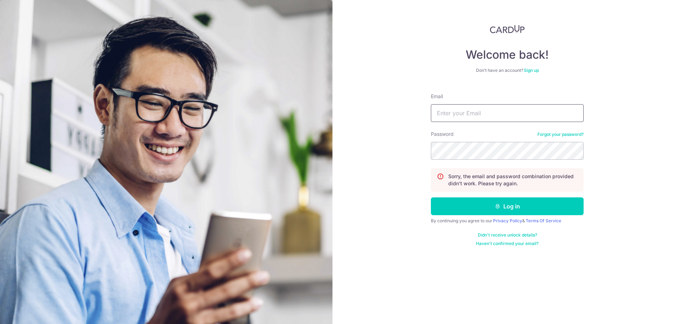
click at [519, 108] on input "Email" at bounding box center [507, 113] width 153 height 18
type input "jwsael@gmail.com"
click at [431, 197] on button "Log in" at bounding box center [507, 206] width 153 height 18
click at [562, 132] on link "Forgot your password?" at bounding box center [560, 134] width 46 height 6
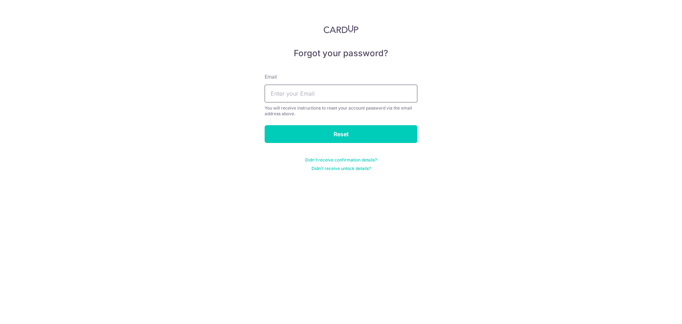
click at [375, 95] on input "text" at bounding box center [341, 94] width 153 height 18
type input "[EMAIL_ADDRESS][DOMAIN_NAME]"
click at [344, 131] on input "Reset" at bounding box center [341, 134] width 153 height 18
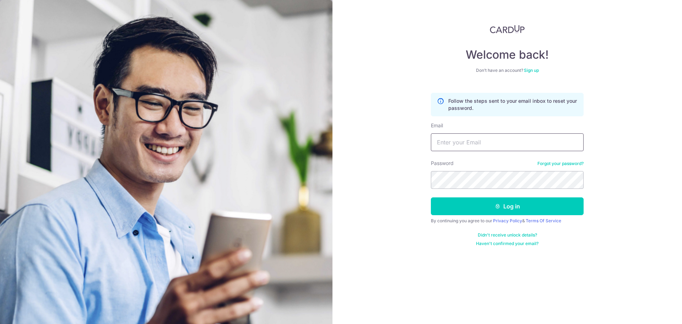
click at [464, 143] on input "Email" at bounding box center [507, 142] width 153 height 18
type input "jwsael@gmail.com"
click at [431, 197] on button "Log in" at bounding box center [507, 206] width 153 height 18
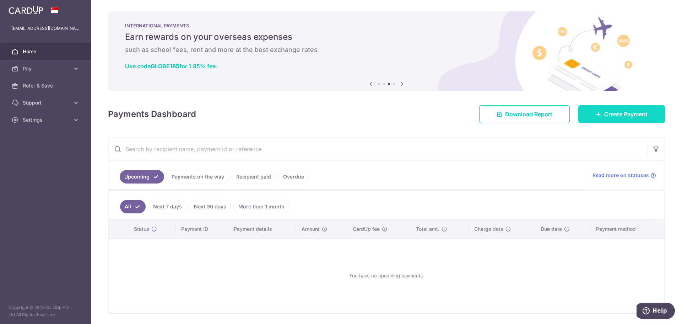
click at [604, 116] on span "Create Payment" at bounding box center [625, 114] width 43 height 9
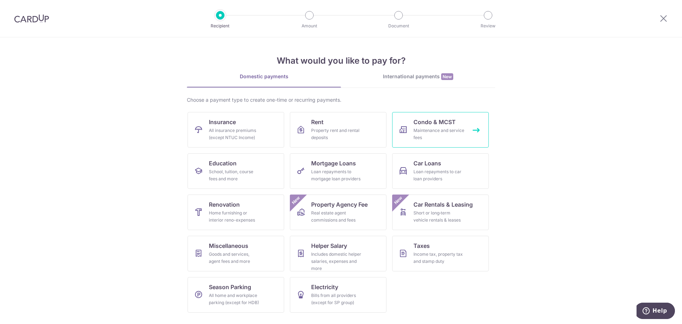
click at [457, 114] on link "Condo & MCST Maintenance and service fees" at bounding box center [440, 130] width 97 height 36
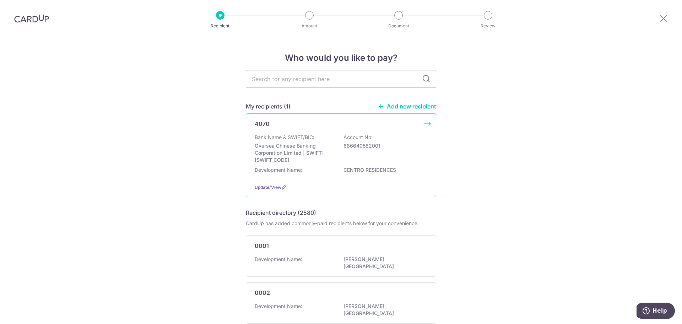
click at [385, 152] on div "Bank Name & SWIFT/BIC: Oversea Chinese Banking Corporation Limited | SWIFT: [SW…" at bounding box center [341, 149] width 173 height 30
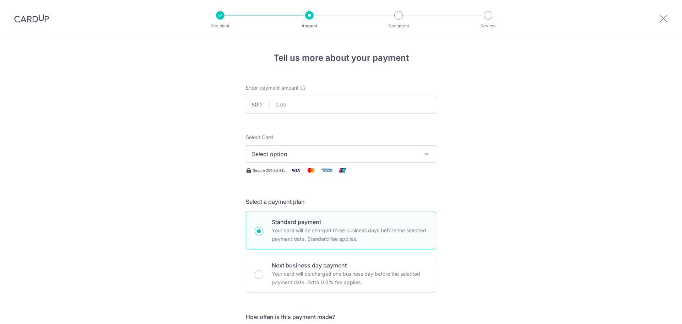
click at [308, 109] on input "text" at bounding box center [341, 105] width 190 height 18
click at [278, 107] on input "text" at bounding box center [341, 105] width 190 height 18
click at [303, 102] on input "text" at bounding box center [341, 105] width 190 height 18
type input "1,020.24"
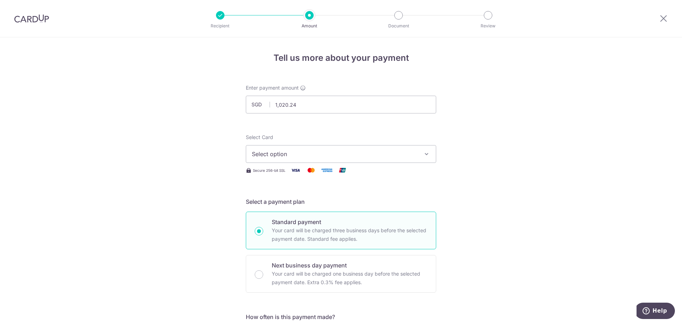
click at [296, 155] on span "Select option" at bounding box center [335, 154] width 166 height 9
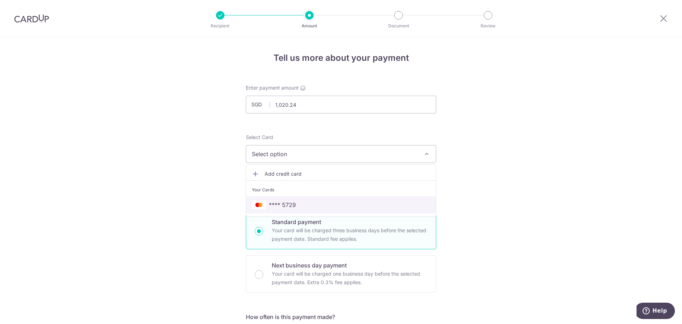
click at [299, 202] on span "**** 5729" at bounding box center [341, 204] width 178 height 9
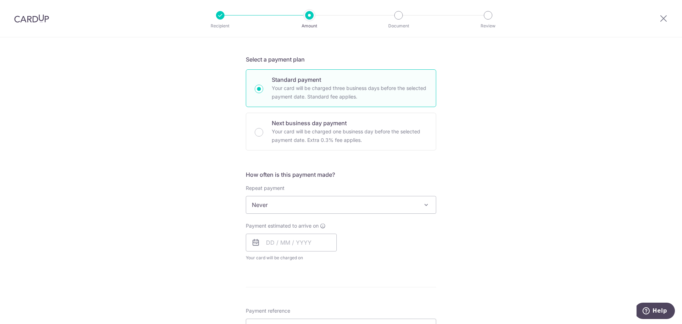
scroll to position [213, 0]
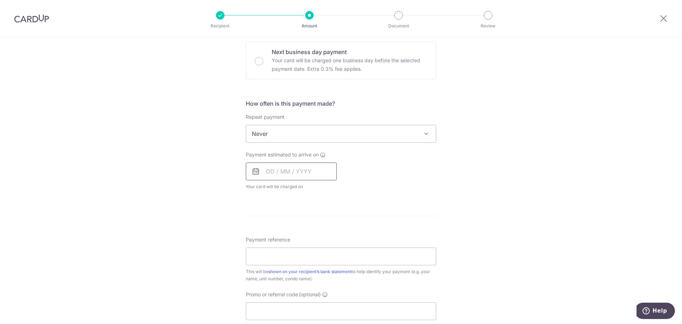
click at [289, 170] on input "text" at bounding box center [291, 171] width 91 height 18
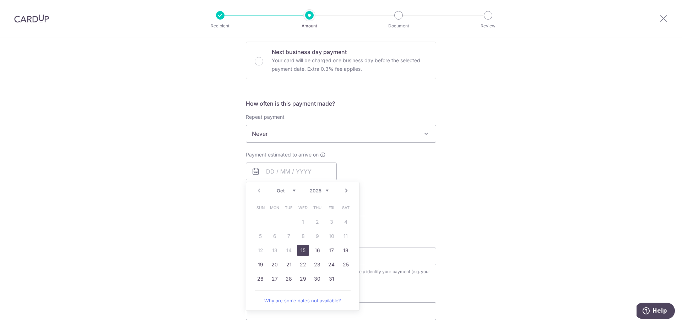
click at [299, 250] on link "15" at bounding box center [302, 249] width 11 height 11
type input "15/10/2025"
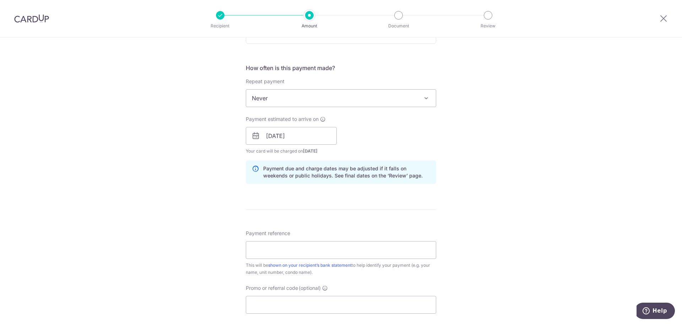
scroll to position [284, 0]
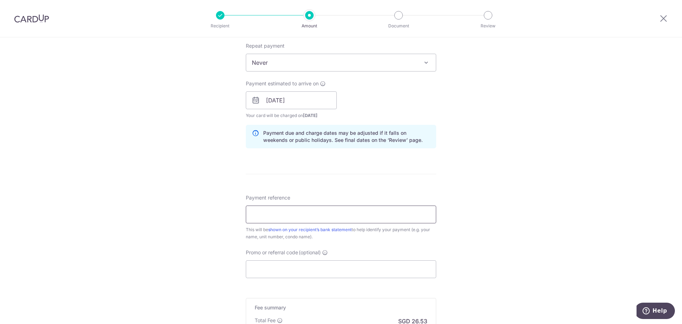
click at [330, 210] on input "Payment reference" at bounding box center [341, 214] width 190 height 18
type input "T1-27-04"
click at [523, 179] on div "Tell us more about your payment Enter payment amount SGD 1,020.24 1020.24 Selec…" at bounding box center [341, 89] width 682 height 672
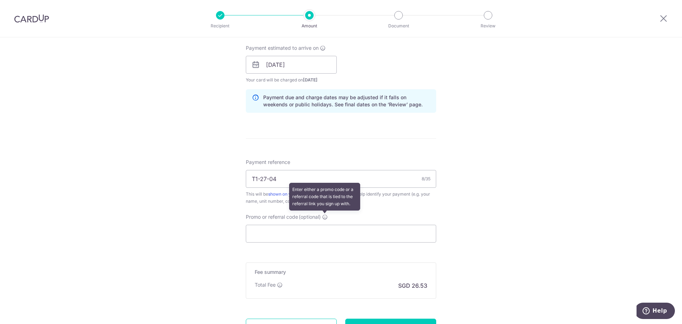
scroll to position [355, 0]
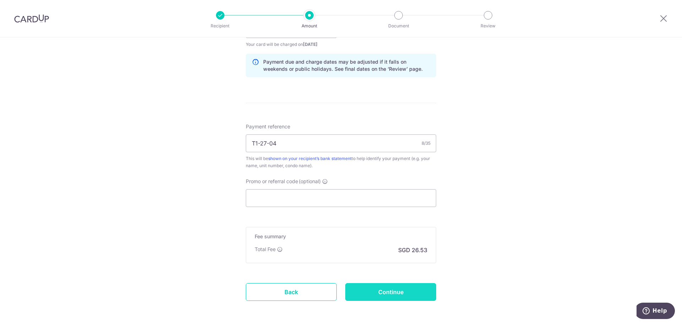
click at [408, 295] on input "Continue" at bounding box center [390, 292] width 91 height 18
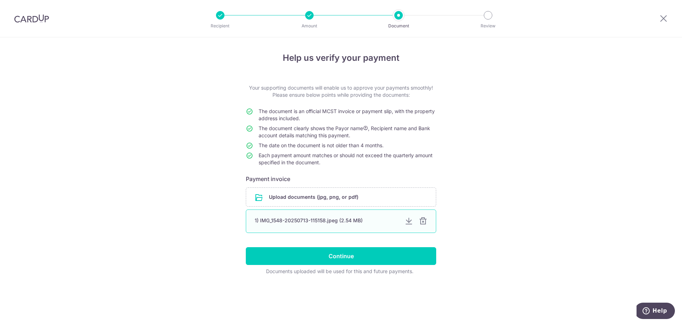
click at [426, 222] on div at bounding box center [423, 221] width 9 height 9
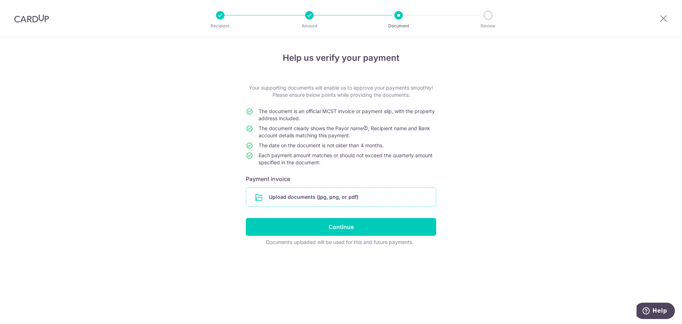
click at [334, 200] on input "file" at bounding box center [341, 197] width 190 height 18
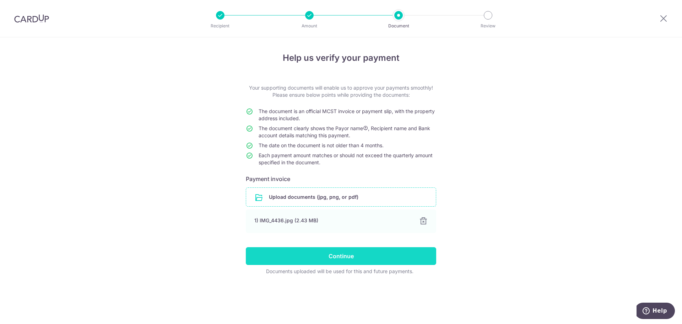
click at [368, 259] on input "Continue" at bounding box center [341, 256] width 190 height 18
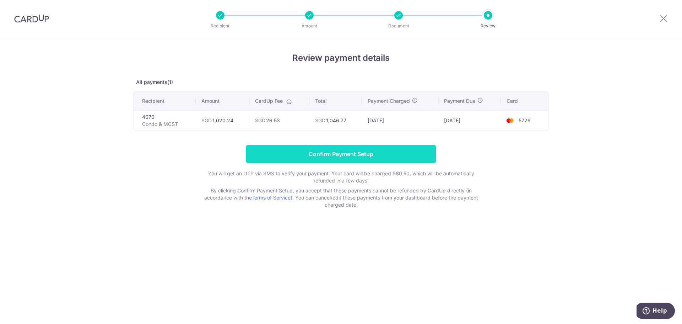
click at [399, 153] on input "Confirm Payment Setup" at bounding box center [341, 154] width 190 height 18
